Goal: Communication & Community: Answer question/provide support

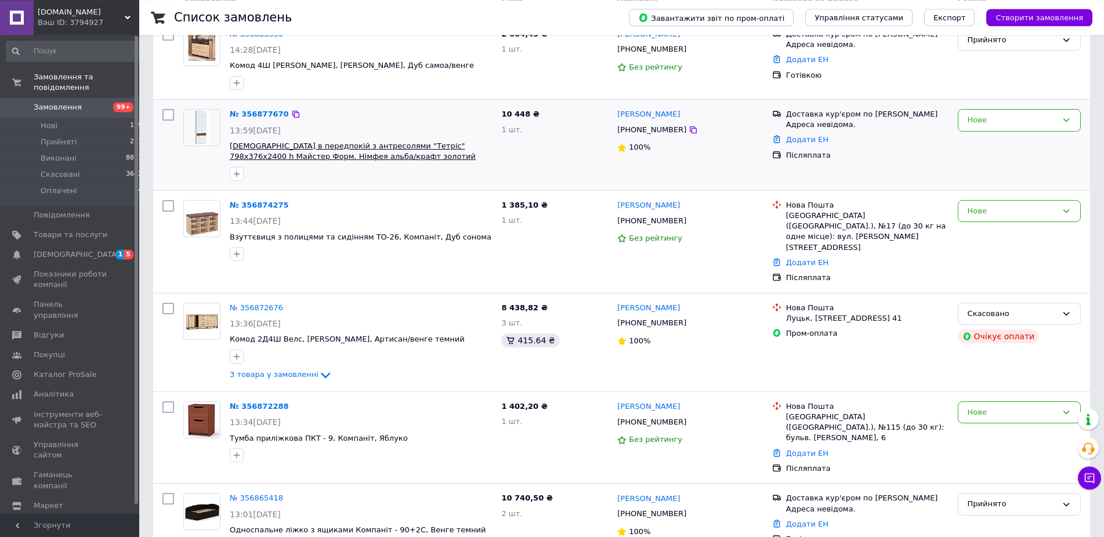
scroll to position [118, 0]
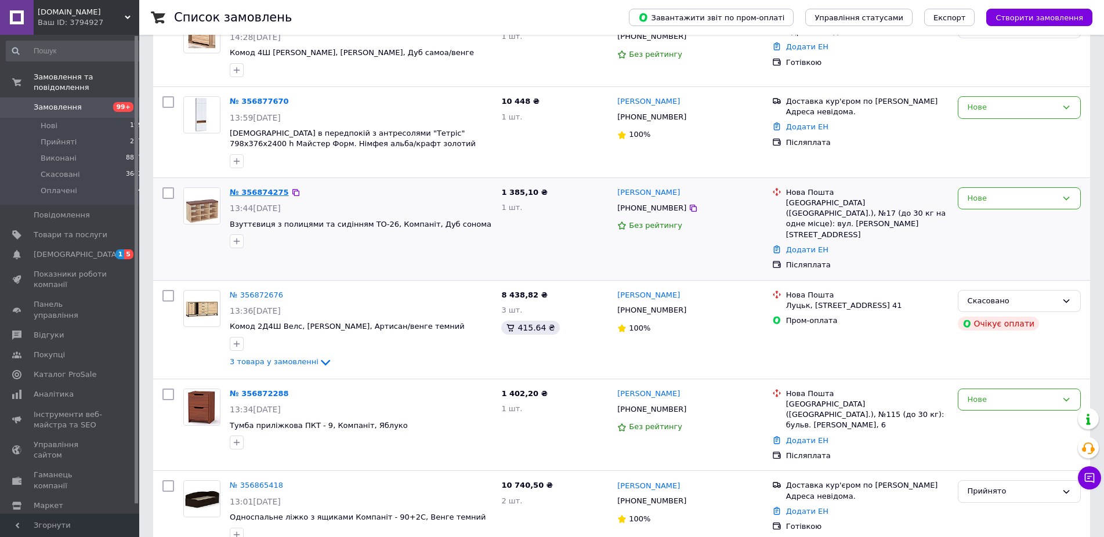
click at [249, 188] on link "№ 356874275" at bounding box center [259, 192] width 59 height 9
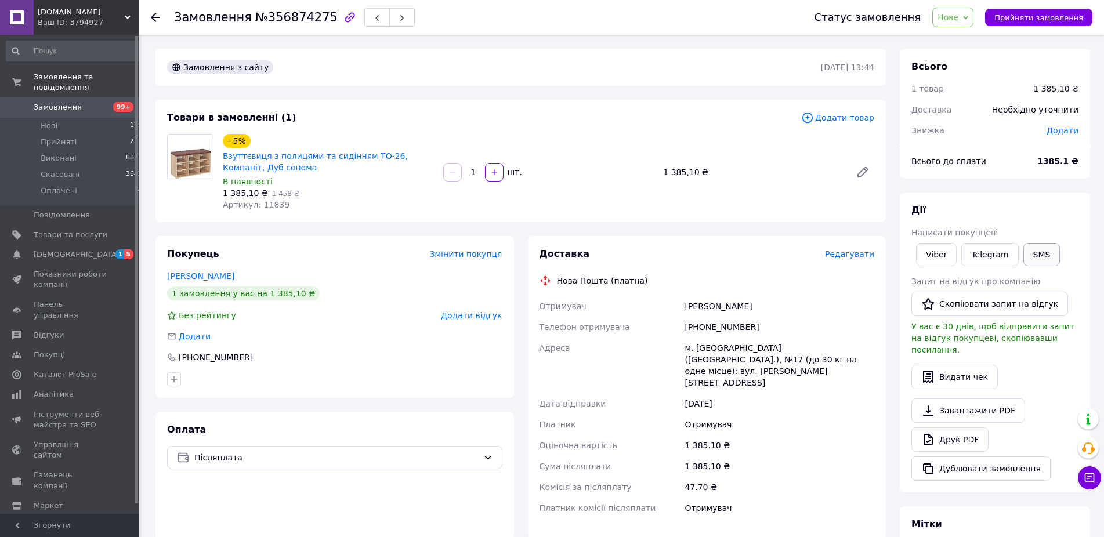
click at [1036, 252] on button "SMS" at bounding box center [1042, 254] width 37 height 23
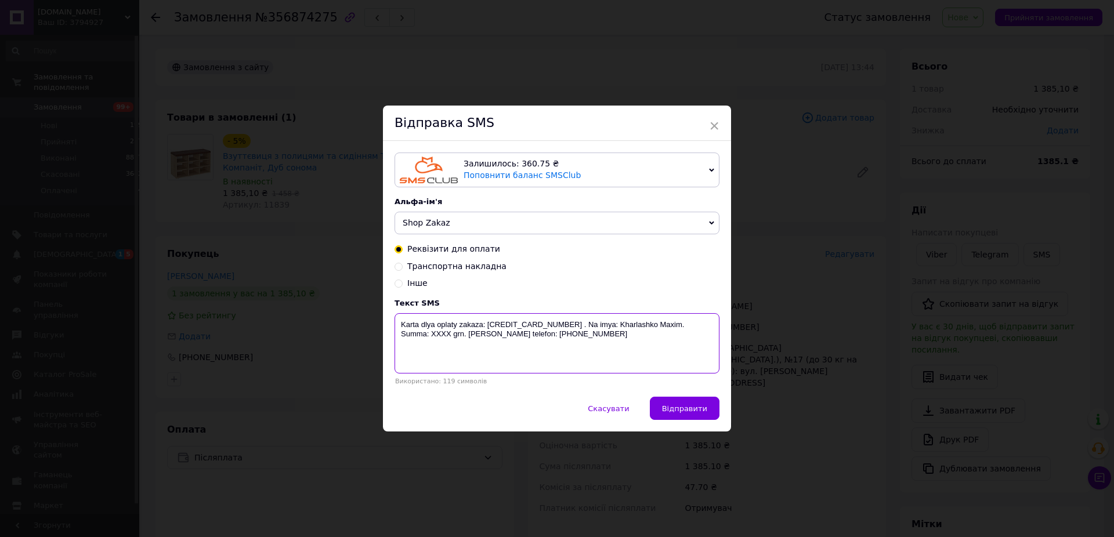
drag, startPoint x: 553, startPoint y: 339, endPoint x: 518, endPoint y: 300, distance: 52.6
click at [553, 338] on textarea "Karta dlya oplaty zakaza: [CREDIT_CARD_NUMBER] . Na imya: Kharlashko Maxim. Sum…" at bounding box center [557, 343] width 325 height 60
click at [410, 284] on span "Інше" at bounding box center [417, 283] width 20 height 9
click at [403, 284] on input "Інше" at bounding box center [399, 283] width 8 height 8
radio input "true"
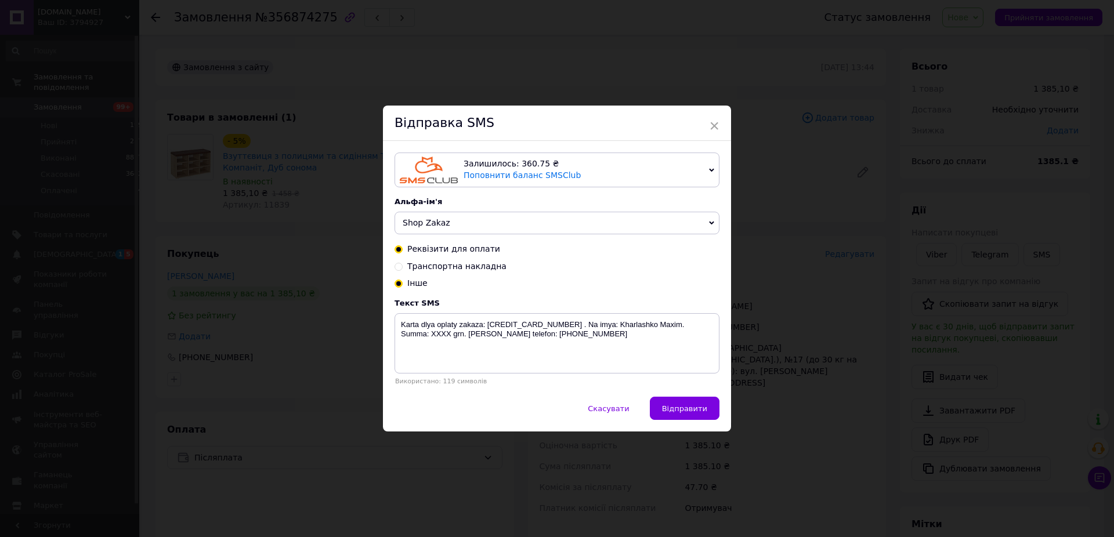
radio input "false"
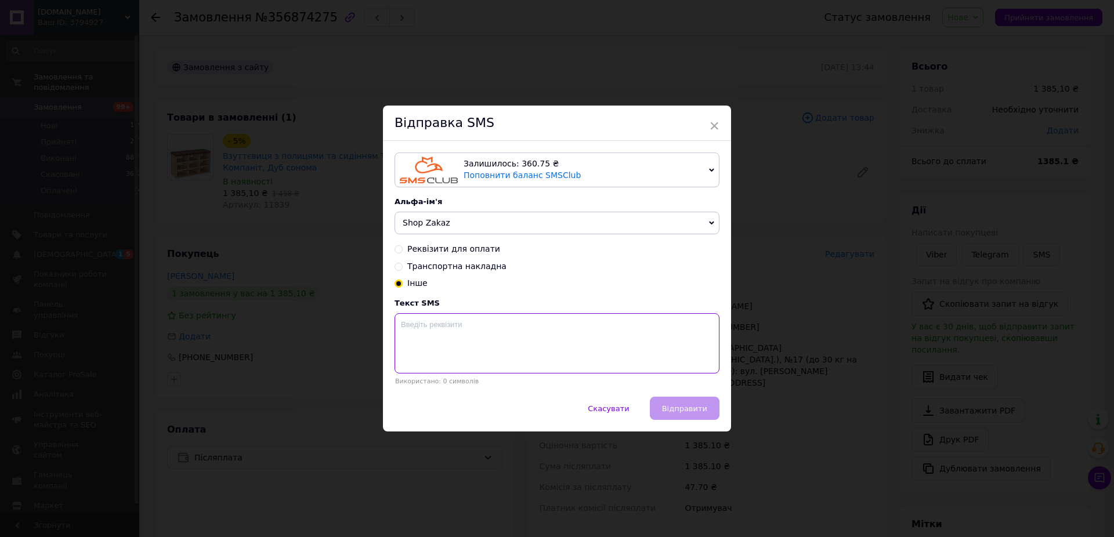
paste textarea "Вітаємо! Не вдалося з Вами зв'язатися. Для підтвердження актуальності замовленн…"
type textarea "Вітаємо! Не вдалося з Вами зв'язатися. Для підтвердження актуальності замовленн…"
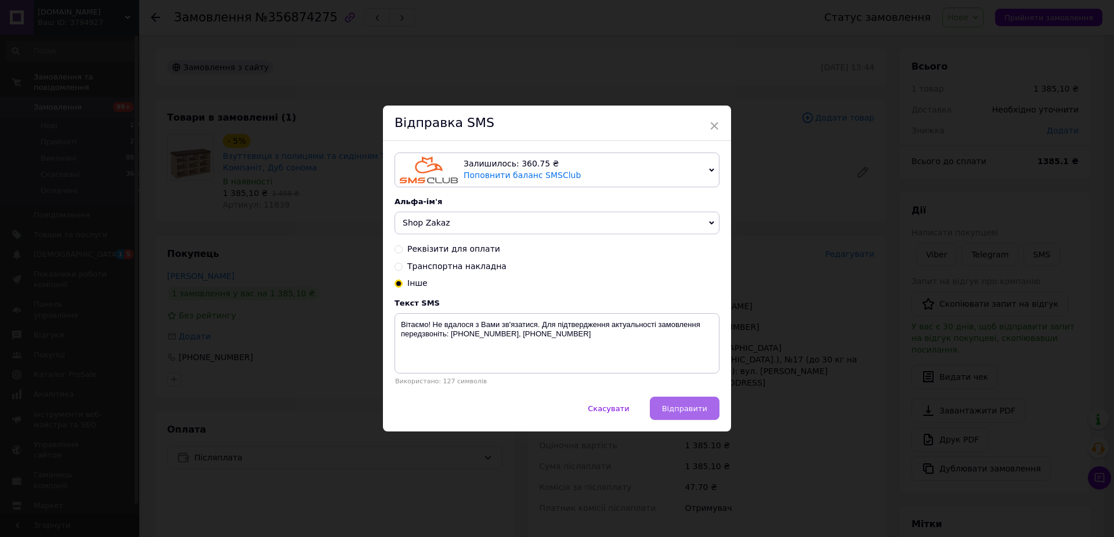
click at [700, 410] on span "Відправити" at bounding box center [684, 409] width 45 height 9
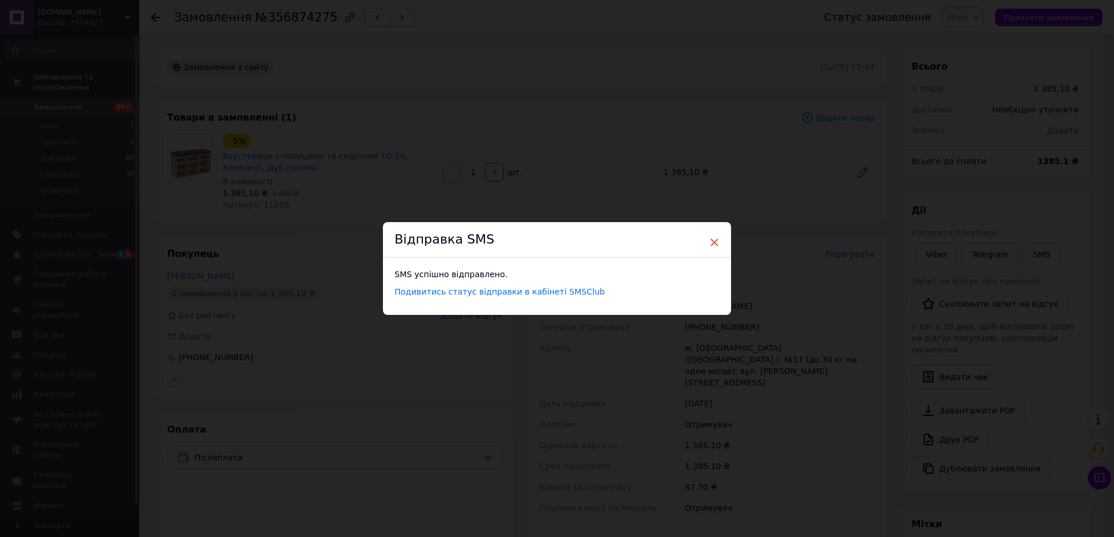
click at [713, 245] on span "×" at bounding box center [714, 243] width 10 height 20
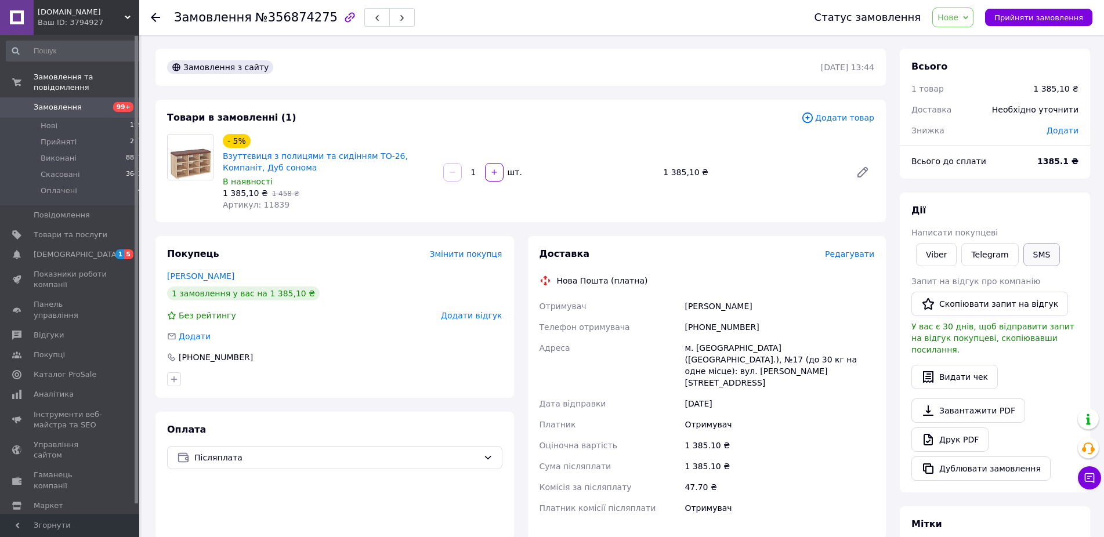
click at [1041, 258] on button "SMS" at bounding box center [1042, 254] width 37 height 23
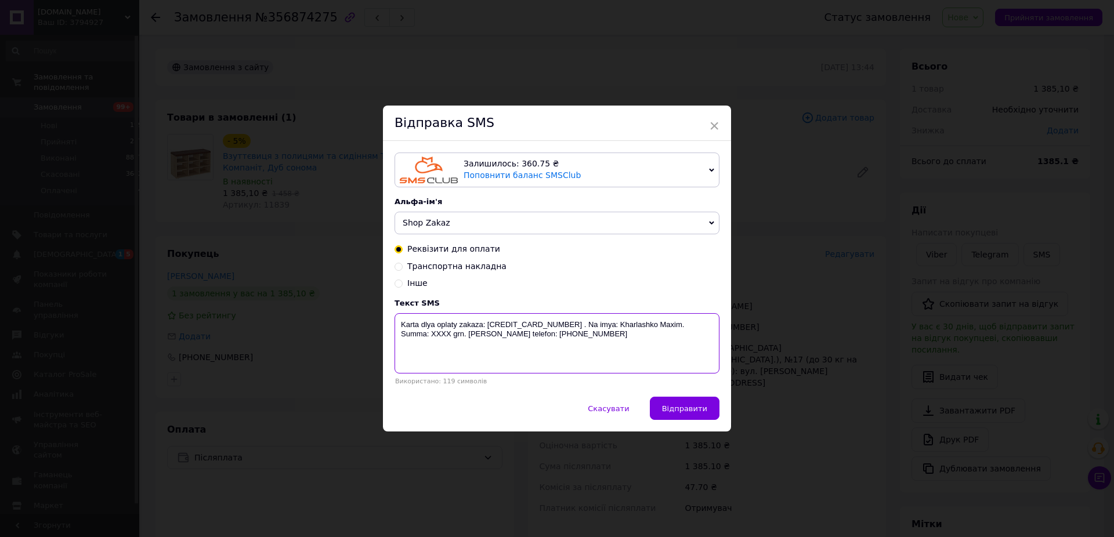
drag, startPoint x: 567, startPoint y: 344, endPoint x: 376, endPoint y: 312, distance: 194.1
click at [395, 313] on textarea "Karta dlya oplaty zakaza: [CREDIT_CARD_NUMBER] . Na imya: Kharlashko Maxim. Sum…" at bounding box center [557, 343] width 325 height 60
